Goal: Check status: Check status

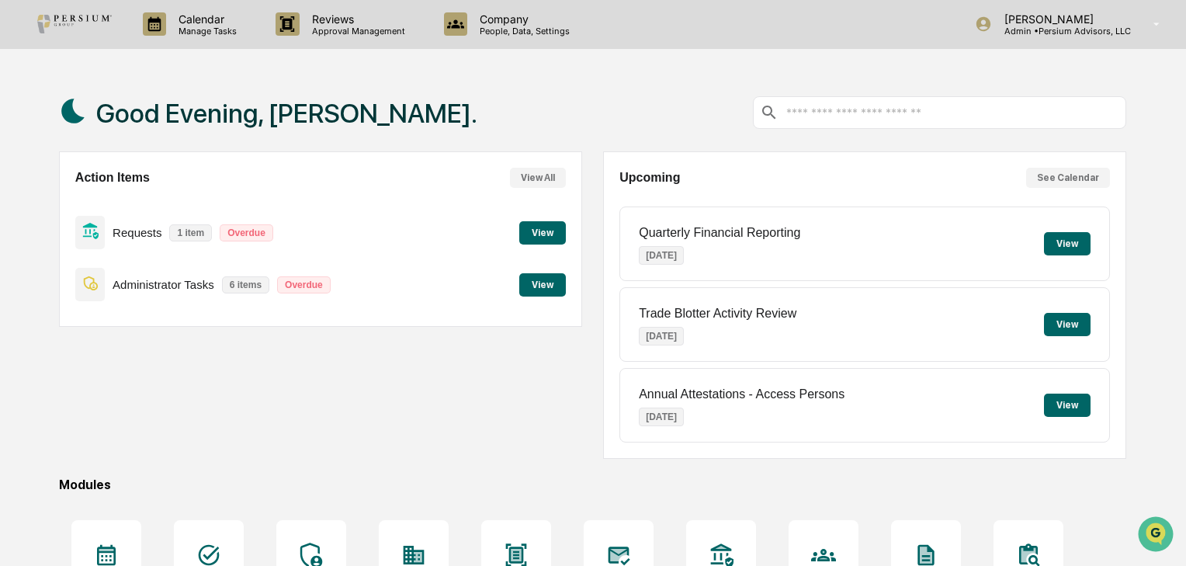
click at [254, 396] on div "Action Items View All Requests 1 item Overdue View Administrator Tasks 6 items …" at bounding box center [320, 304] width 523 height 307
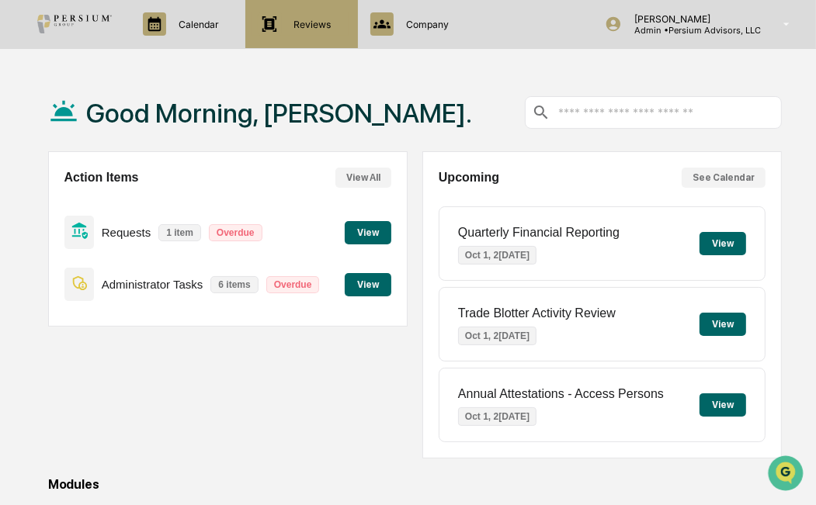
click at [317, 33] on div "Reviews Approval Management" at bounding box center [299, 23] width 96 height 23
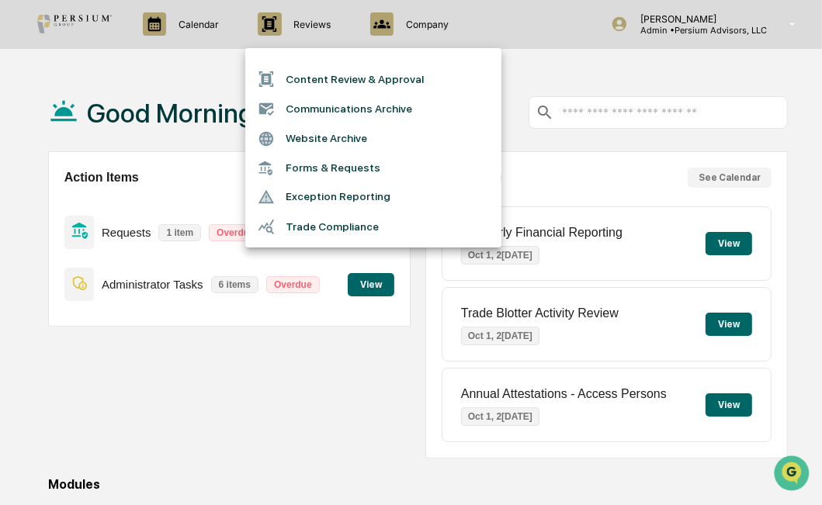
click at [425, 21] on div at bounding box center [411, 252] width 822 height 505
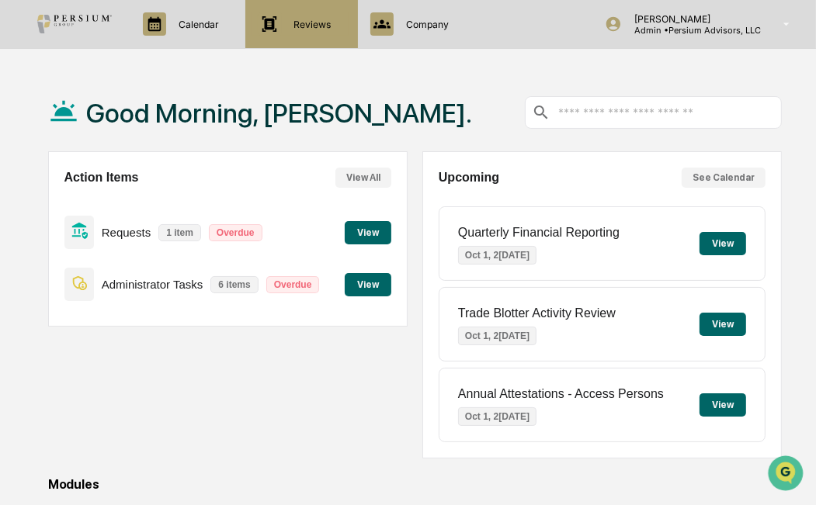
click at [326, 28] on p "Reviews" at bounding box center [310, 25] width 57 height 12
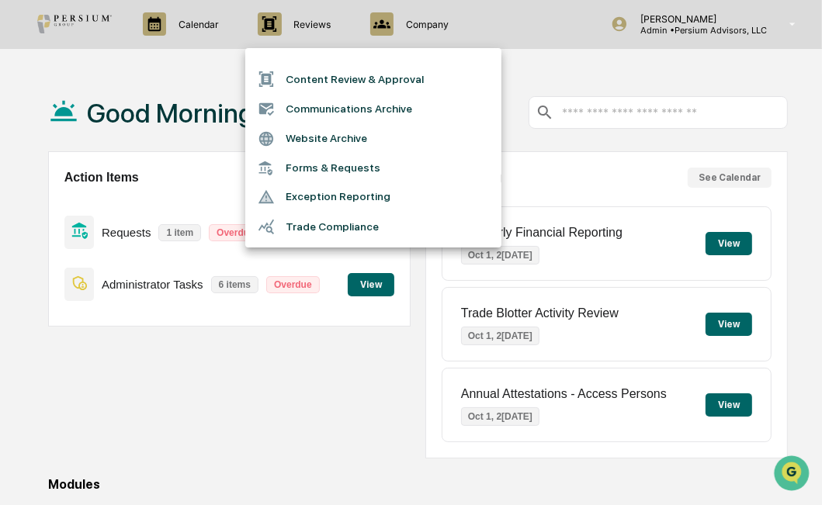
click at [453, 34] on div at bounding box center [411, 252] width 822 height 505
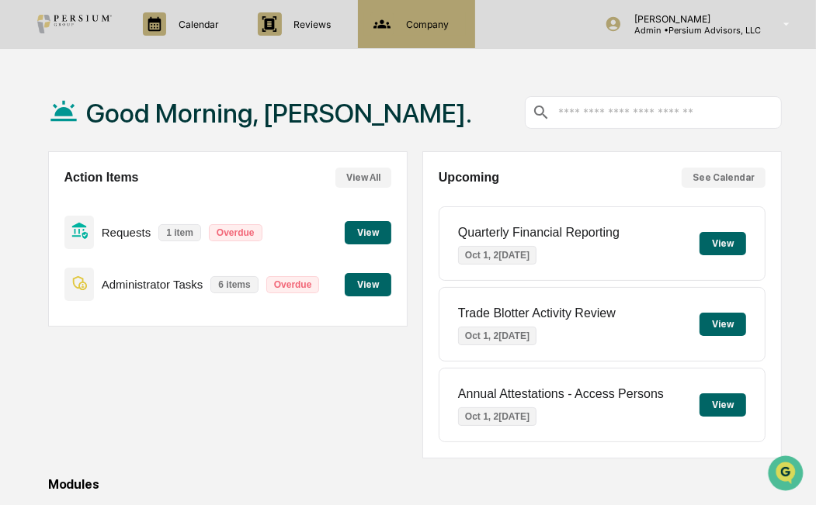
click at [419, 25] on p "Company" at bounding box center [424, 25] width 63 height 12
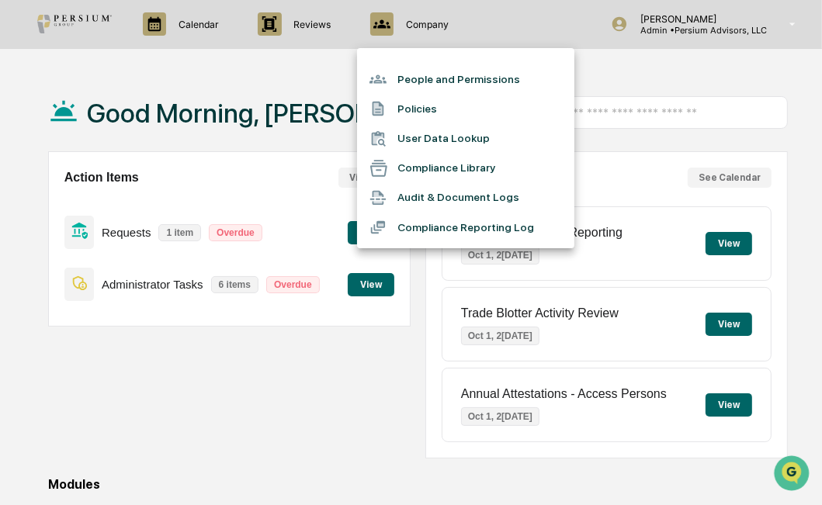
click at [338, 24] on div at bounding box center [411, 252] width 822 height 505
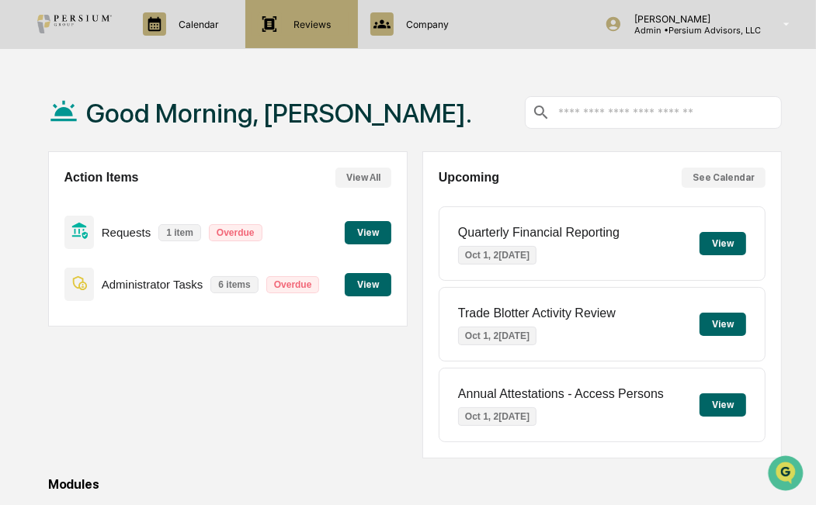
click at [317, 21] on p "Reviews" at bounding box center [310, 25] width 57 height 12
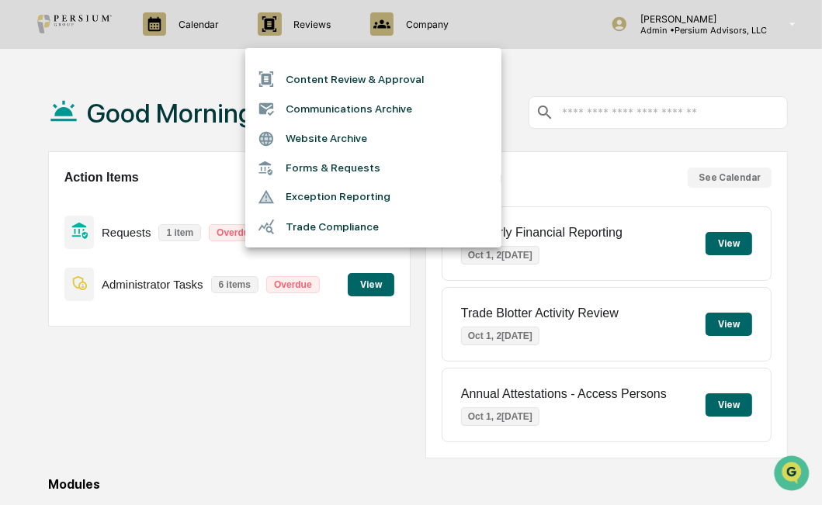
click at [497, 50] on ul "Content Review & Approval Communications Archive Website Archive Forms & Reques…" at bounding box center [373, 147] width 256 height 199
click at [432, 31] on div at bounding box center [411, 252] width 822 height 505
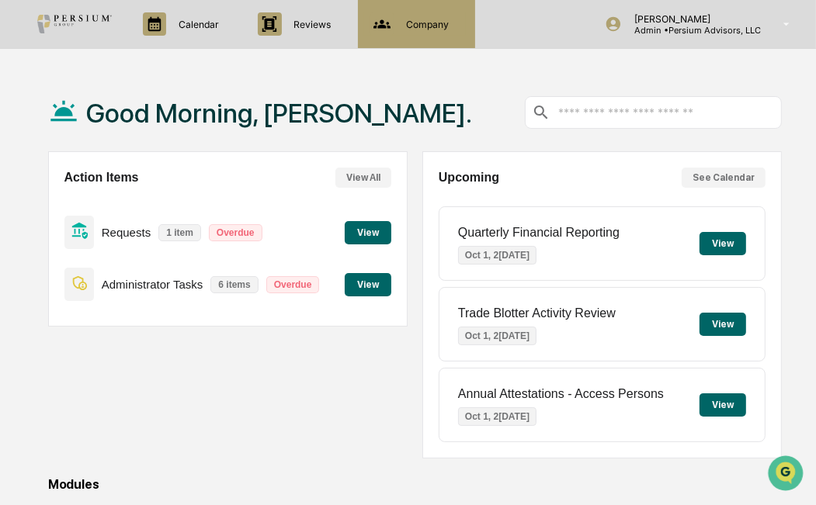
click at [433, 22] on p "Company" at bounding box center [424, 25] width 63 height 12
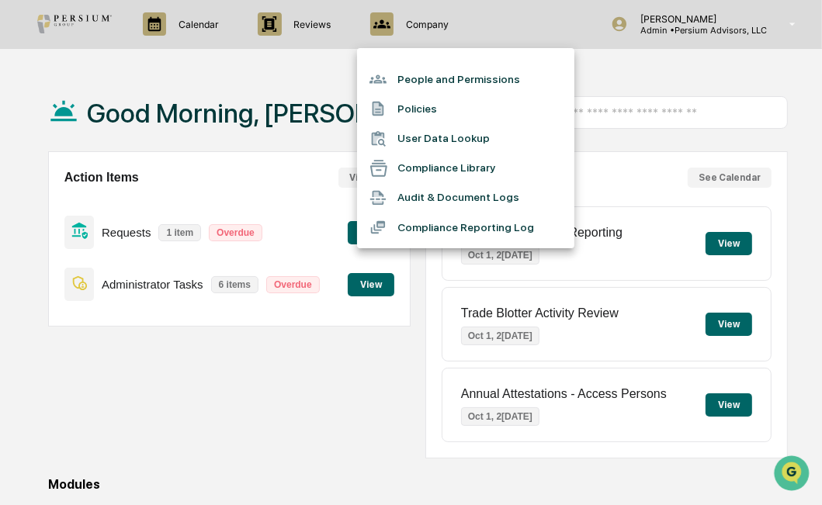
click at [315, 53] on div at bounding box center [411, 252] width 822 height 505
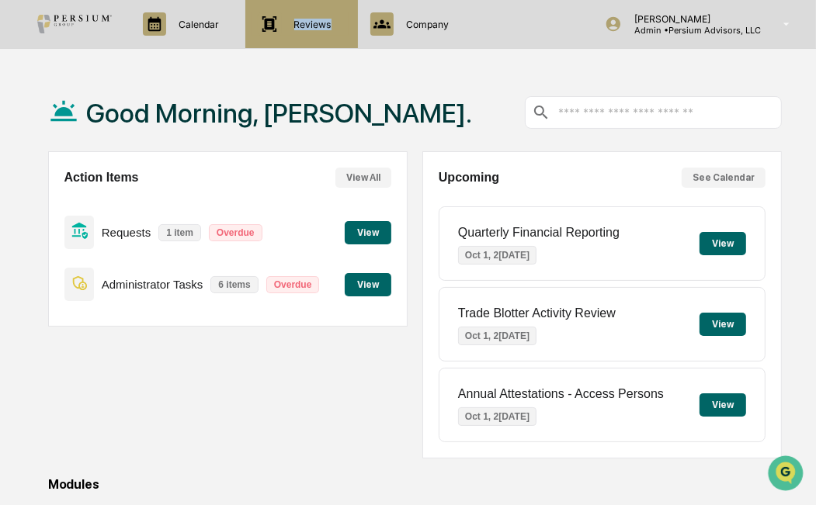
click at [310, 25] on p "Reviews" at bounding box center [310, 25] width 57 height 12
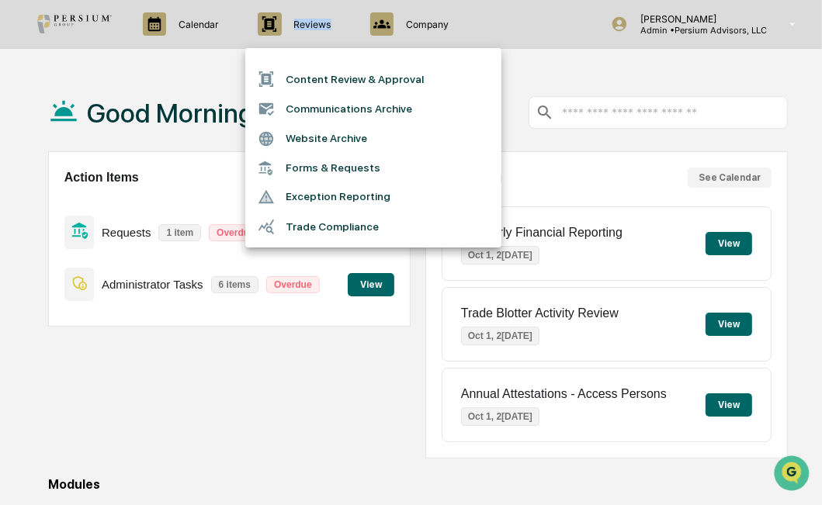
click at [326, 239] on li "Trade Compliance" at bounding box center [373, 226] width 256 height 29
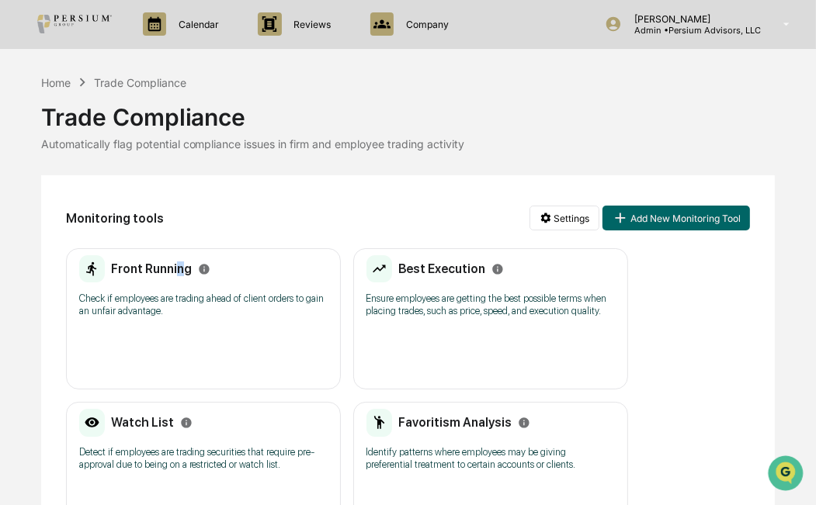
click at [175, 258] on div "Front Running" at bounding box center [144, 269] width 131 height 28
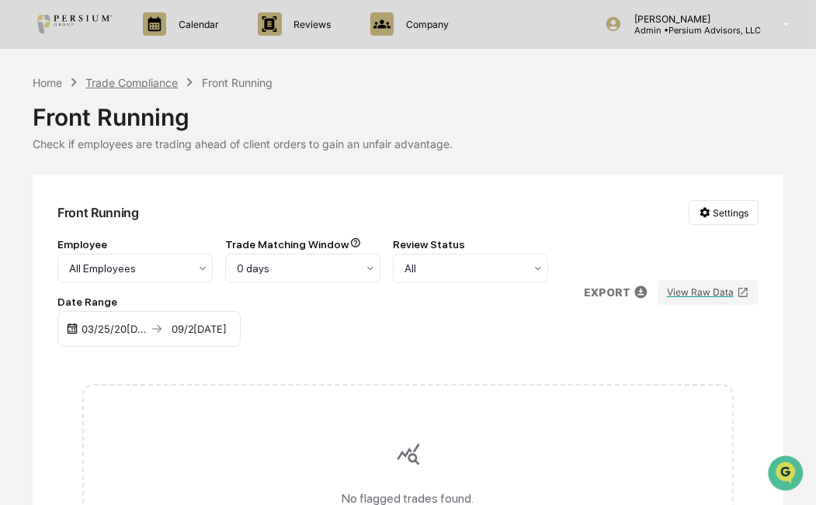
click at [116, 83] on div "Trade Compliance" at bounding box center [131, 82] width 92 height 13
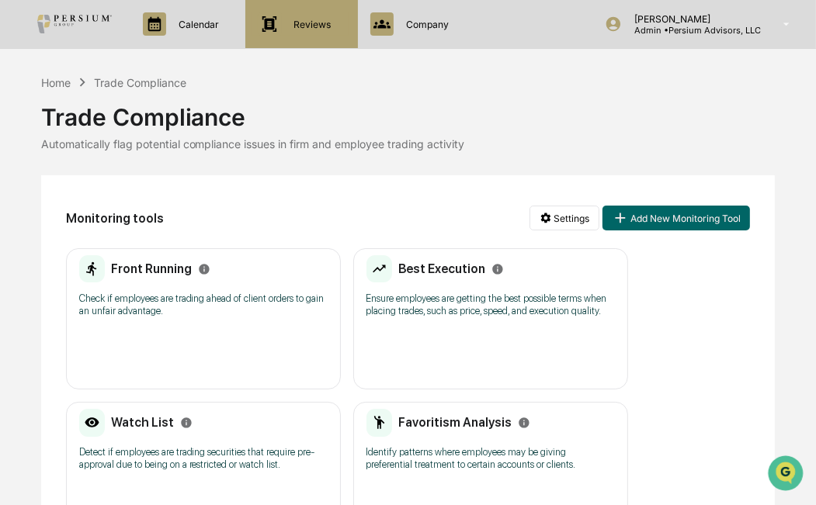
click at [317, 23] on p "Reviews" at bounding box center [310, 25] width 57 height 12
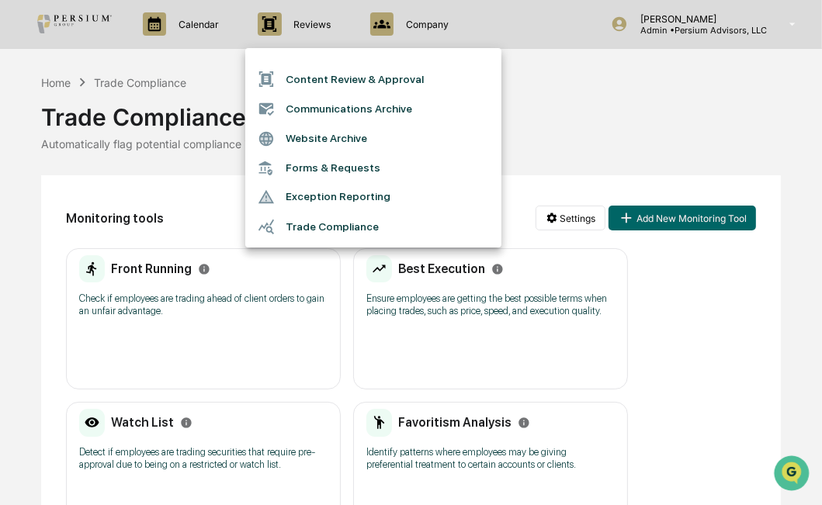
click at [404, 22] on div at bounding box center [411, 252] width 822 height 505
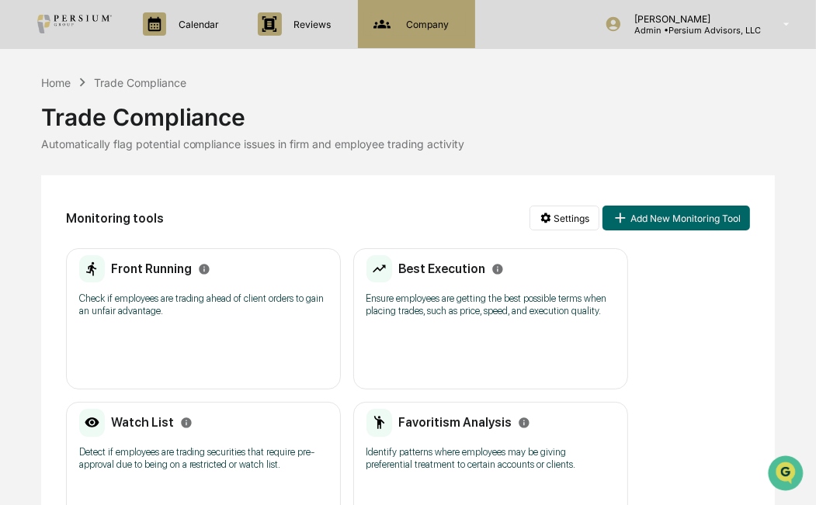
click at [412, 26] on p "Company" at bounding box center [424, 25] width 63 height 12
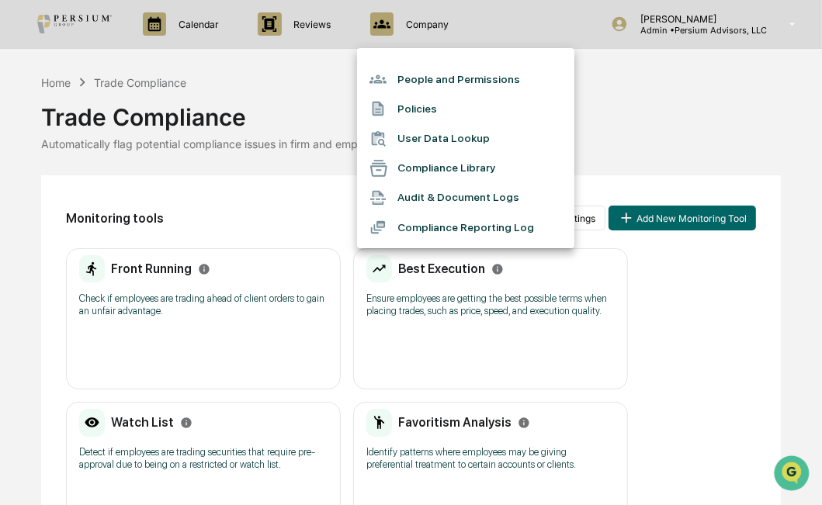
click at [310, 87] on div at bounding box center [411, 252] width 822 height 505
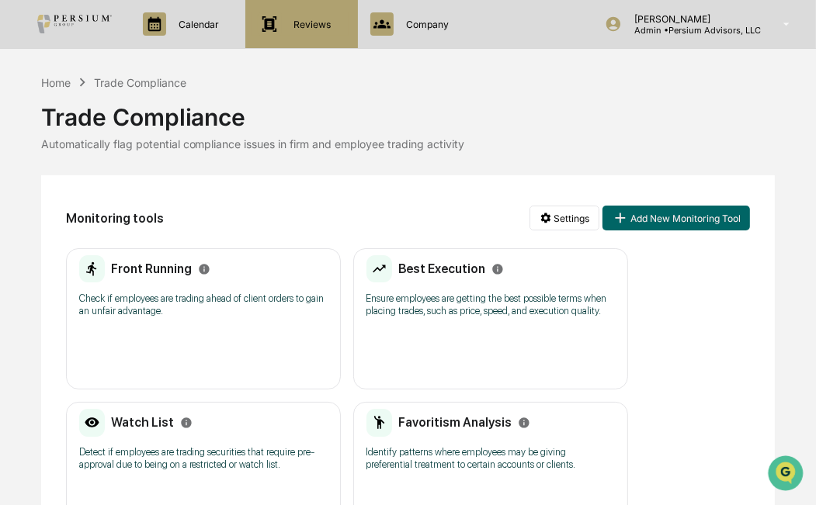
click at [307, 30] on div "Reviews Approval Management" at bounding box center [299, 23] width 96 height 23
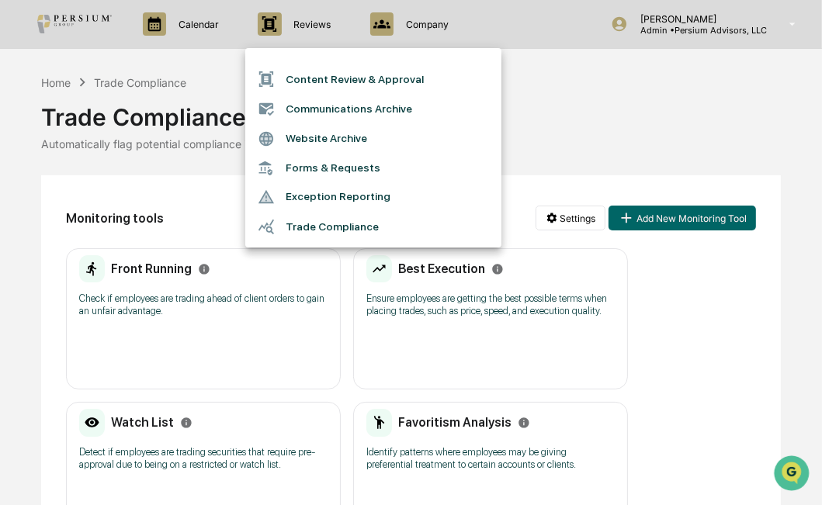
click at [335, 164] on li "Forms & Requests" at bounding box center [373, 168] width 256 height 29
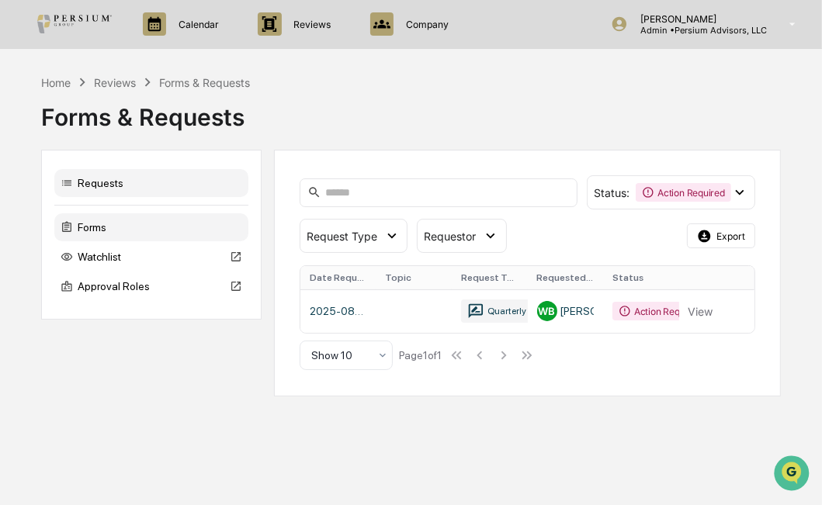
click at [115, 226] on div "Forms" at bounding box center [151, 227] width 194 height 28
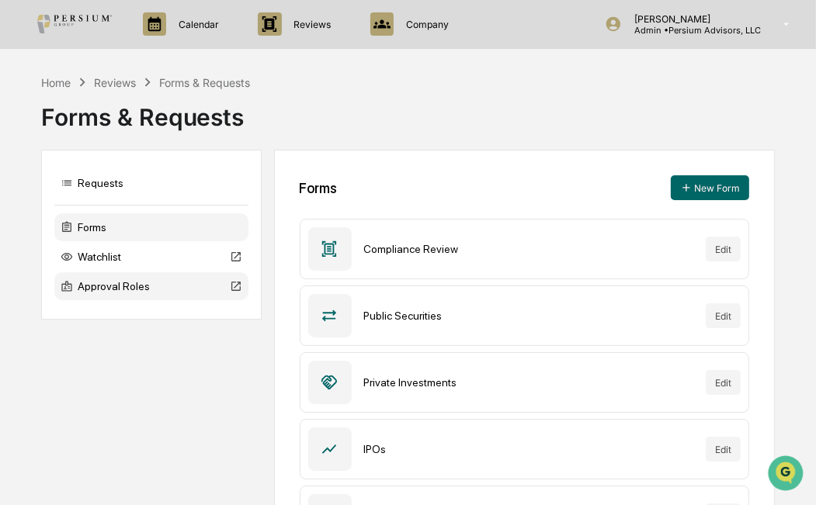
click at [112, 276] on div "Approval Roles" at bounding box center [151, 286] width 194 height 28
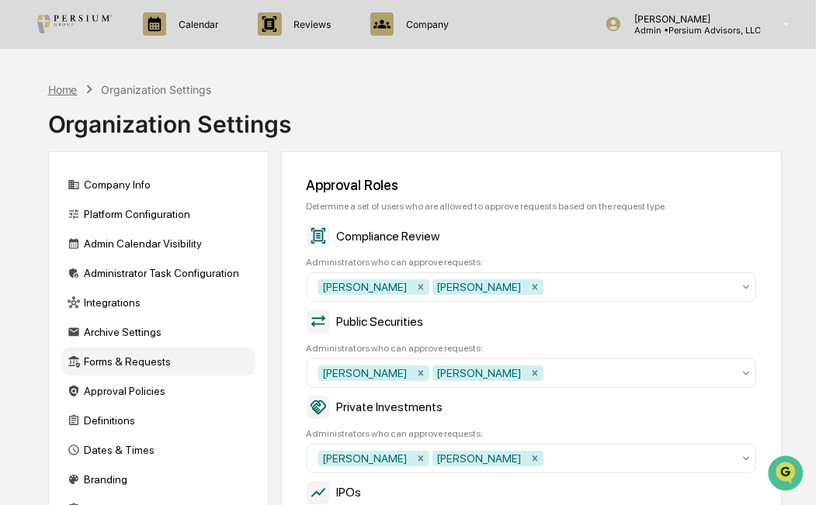
click at [69, 89] on div "Home" at bounding box center [62, 89] width 29 height 13
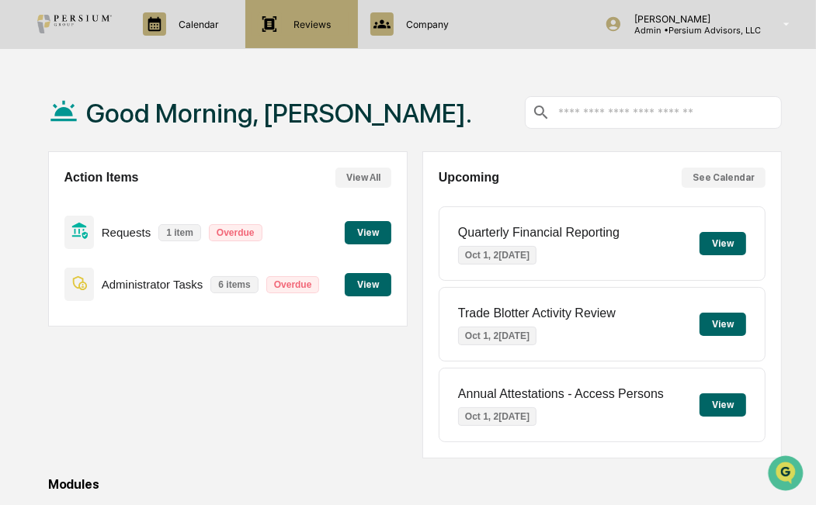
click at [307, 23] on p "Reviews" at bounding box center [310, 25] width 57 height 12
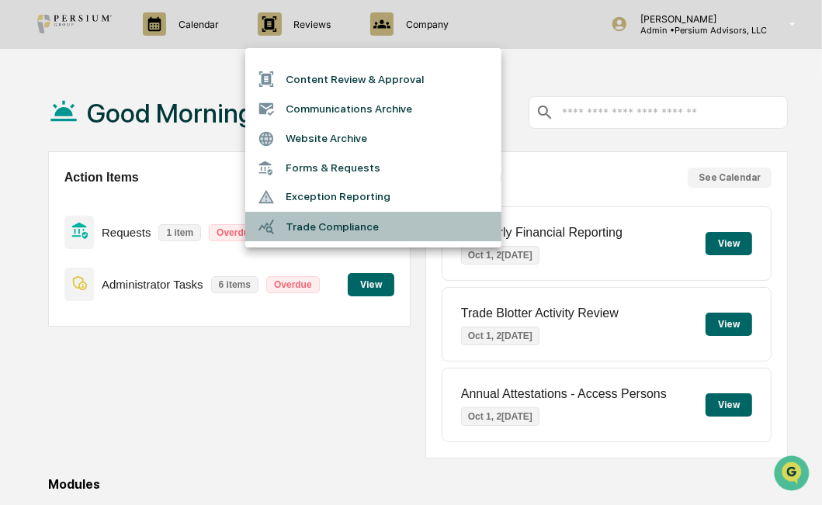
click at [315, 227] on li "Trade Compliance" at bounding box center [373, 226] width 256 height 29
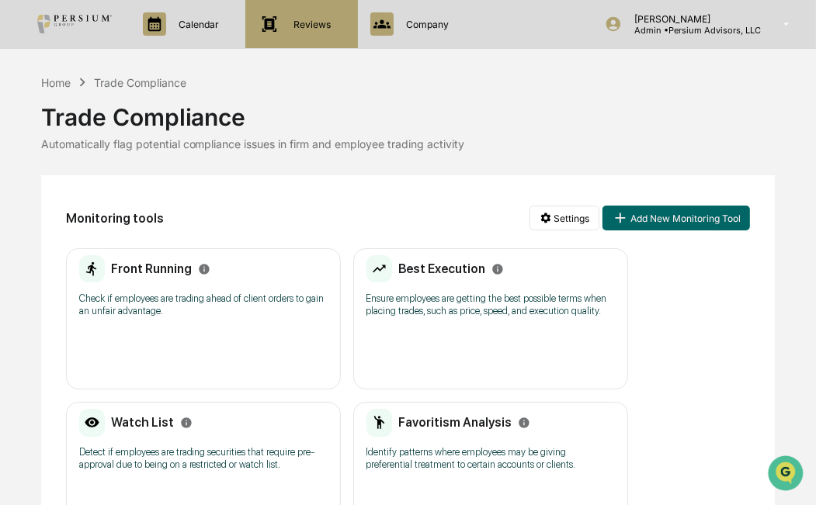
click at [283, 16] on div "Reviews Approval Management" at bounding box center [299, 23] width 96 height 23
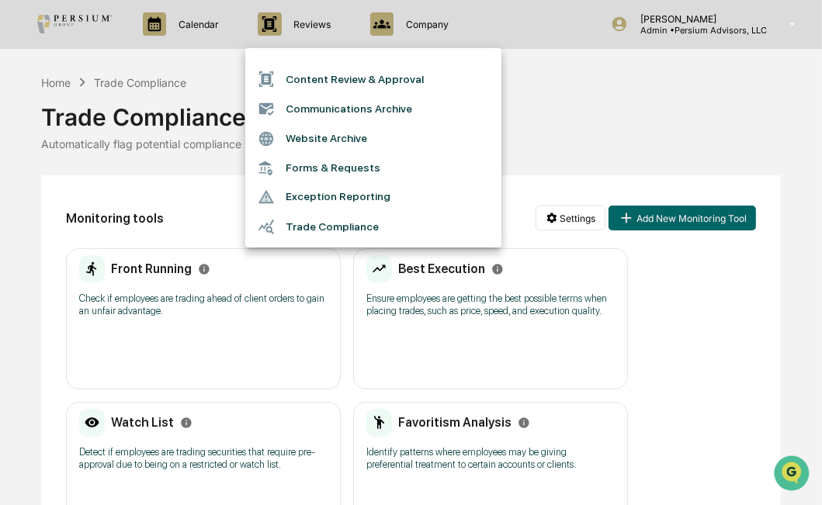
click at [307, 161] on li "Forms & Requests" at bounding box center [373, 168] width 256 height 29
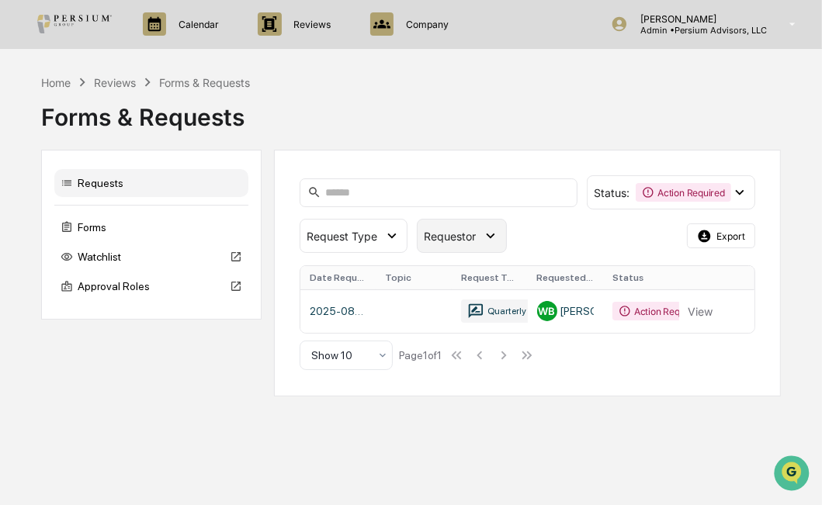
click at [469, 236] on span "Requestor" at bounding box center [450, 236] width 52 height 13
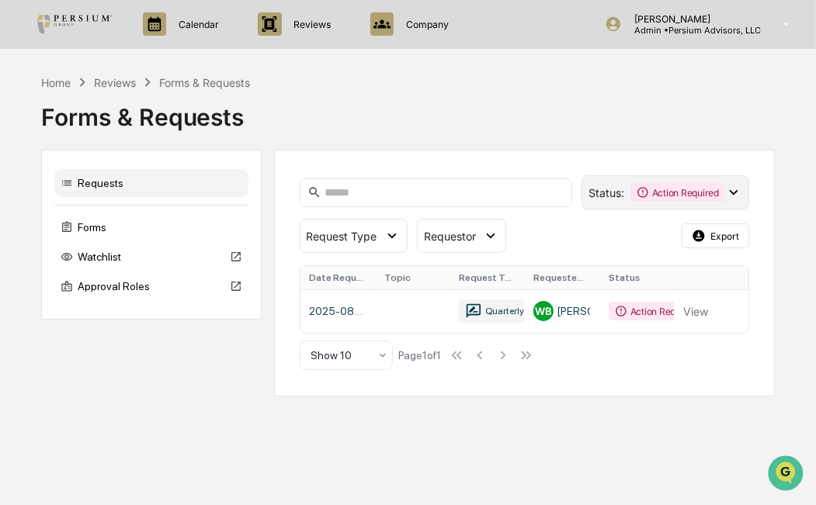
click at [695, 196] on div "Action Required" at bounding box center [677, 192] width 95 height 19
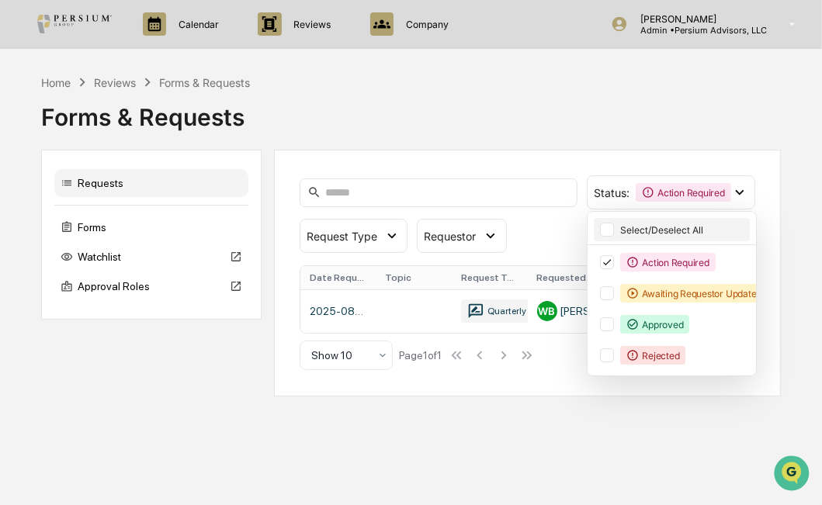
click at [608, 231] on div at bounding box center [607, 230] width 14 height 14
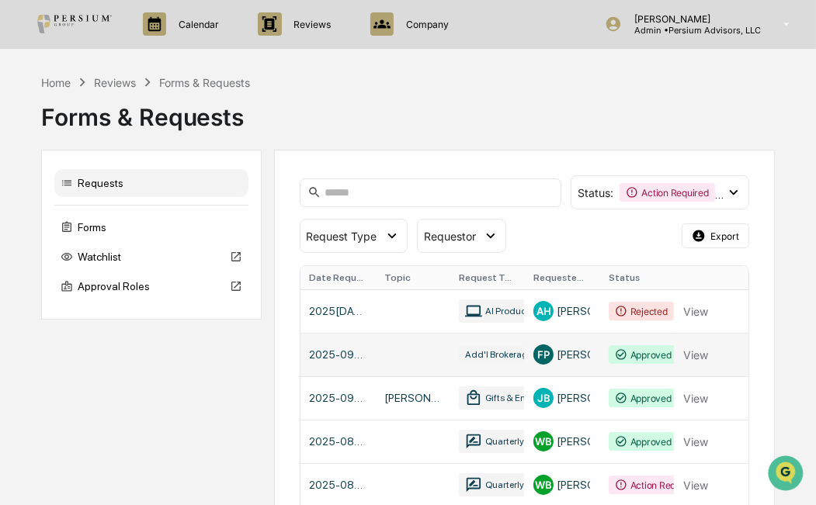
click at [396, 354] on link at bounding box center [524, 354] width 449 height 43
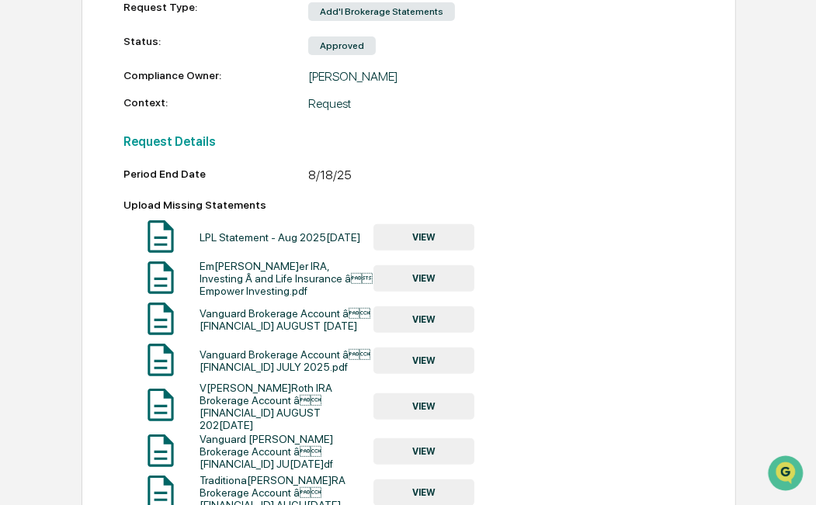
scroll to position [310, 0]
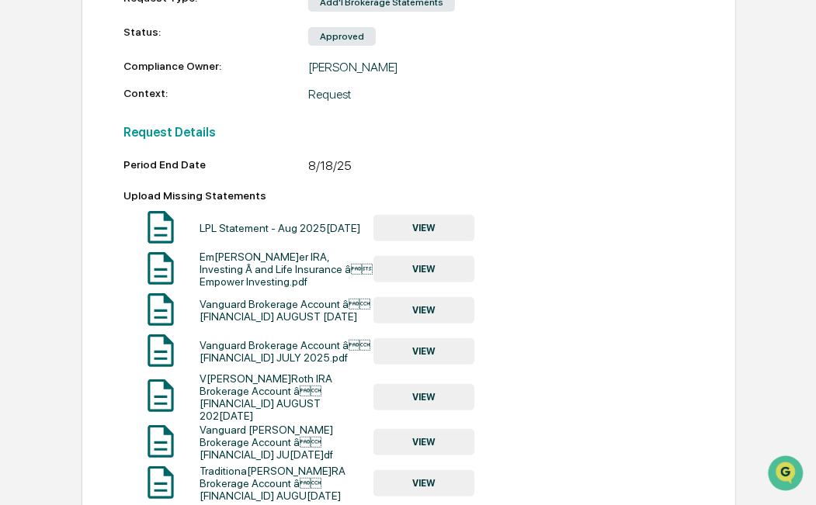
click at [432, 220] on button "VIEW" at bounding box center [423, 228] width 101 height 26
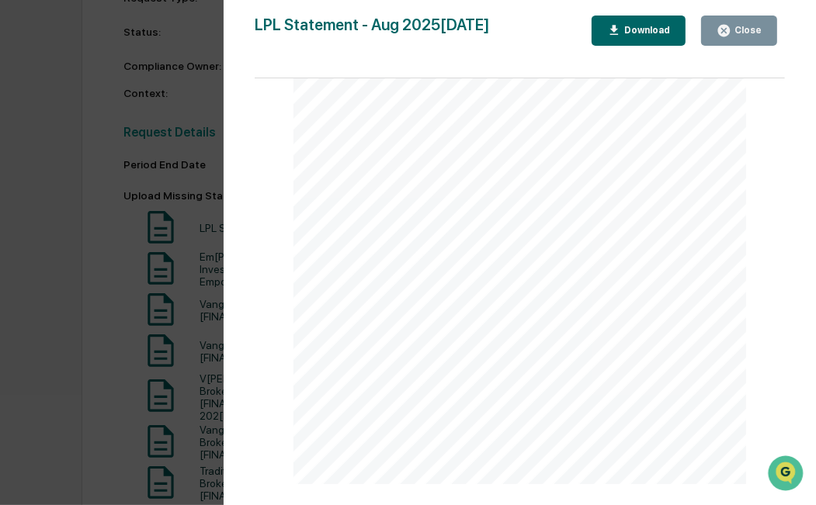
scroll to position [248, 0]
click at [91, 273] on div "Version History 09/2[DATE]3[PERSON_NAME] LPL Statement - Aug [DATE] Close Downl…" at bounding box center [408, 252] width 816 height 505
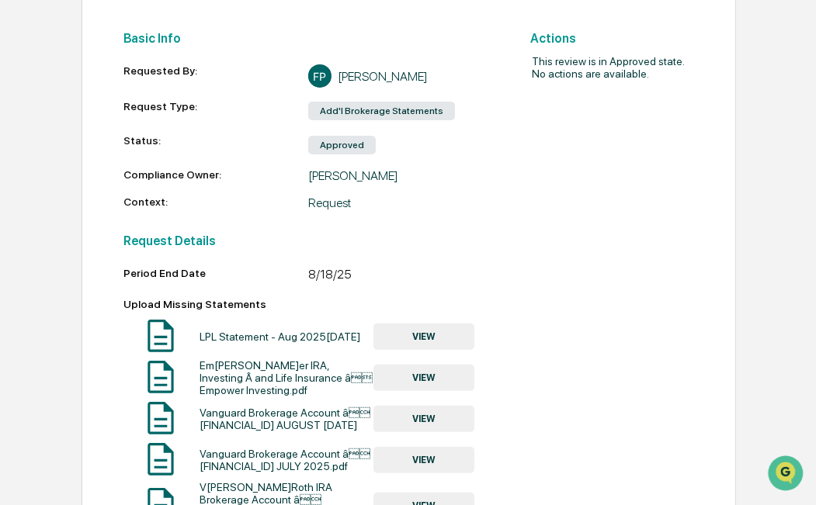
scroll to position [192, 0]
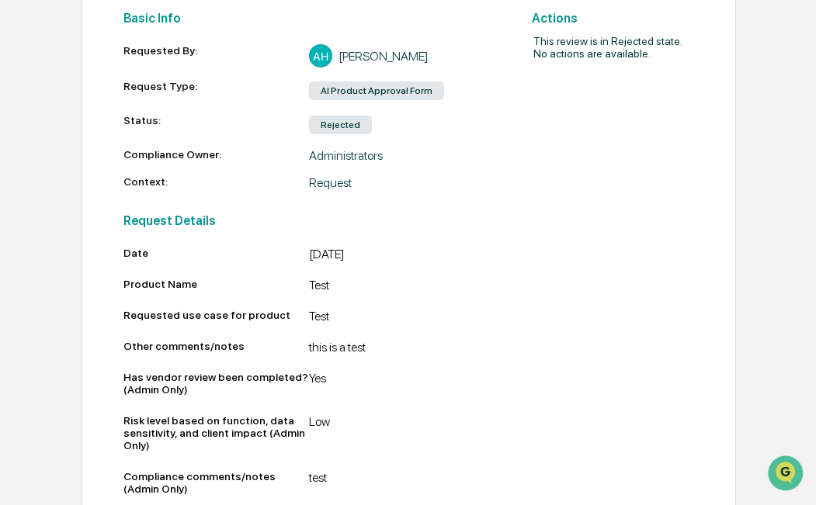
scroll to position [258, 0]
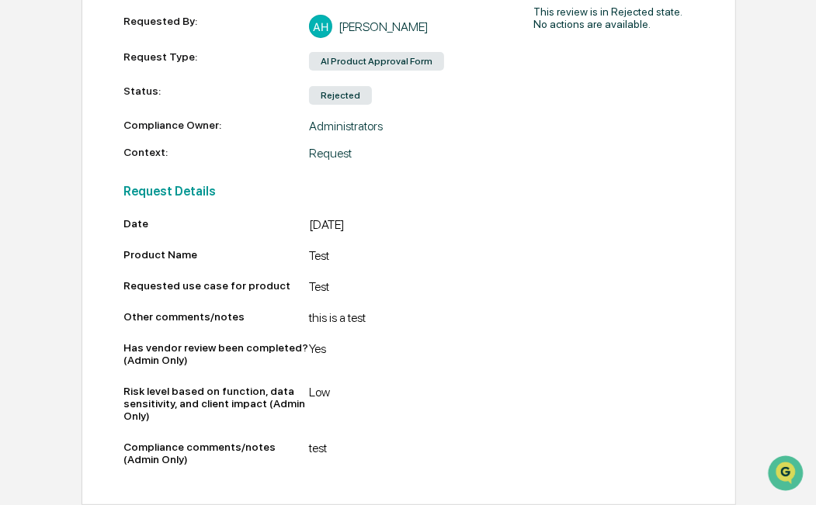
click at [501, 146] on div "Actions This review is in Rejected state. No actions are available." at bounding box center [593, 221] width 199 height 501
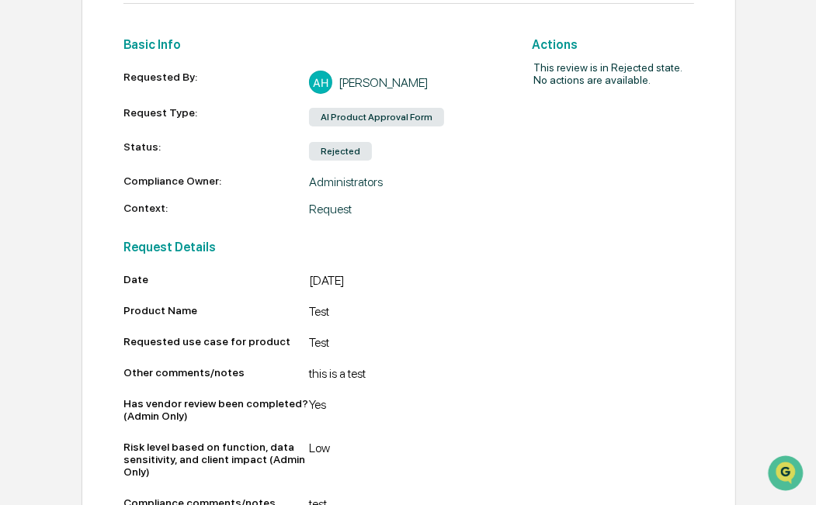
scroll to position [0, 0]
